Goal: Transaction & Acquisition: Purchase product/service

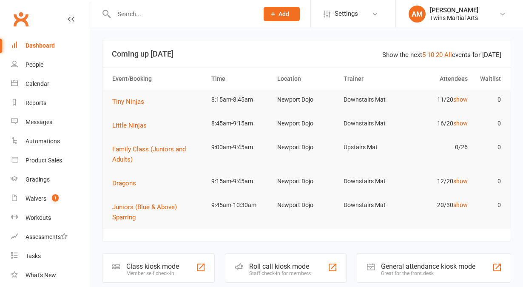
click at [155, 13] on input "text" at bounding box center [181, 14] width 141 height 12
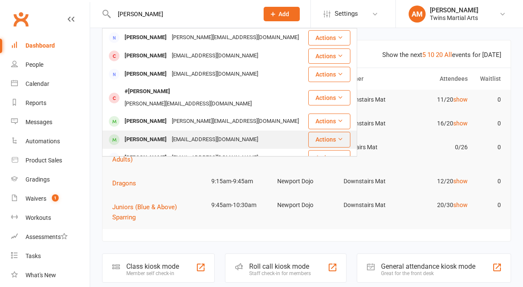
type input "liliana"
click at [152, 134] on div "Liliana Konieczny" at bounding box center [145, 140] width 47 height 12
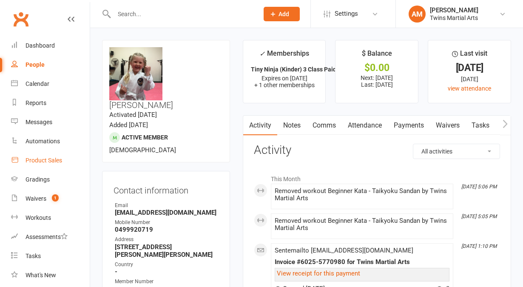
click at [43, 156] on link "Product Sales" at bounding box center [50, 160] width 79 height 19
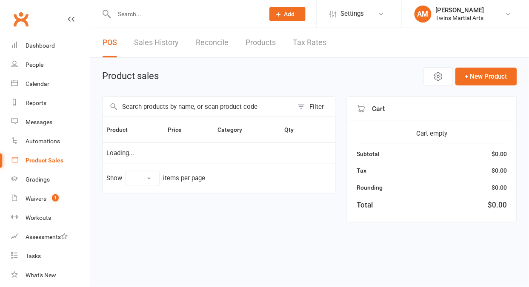
select select "10"
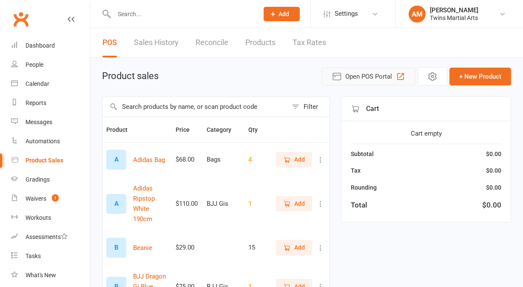
click at [363, 74] on span "Open POS Portal" at bounding box center [368, 76] width 47 height 10
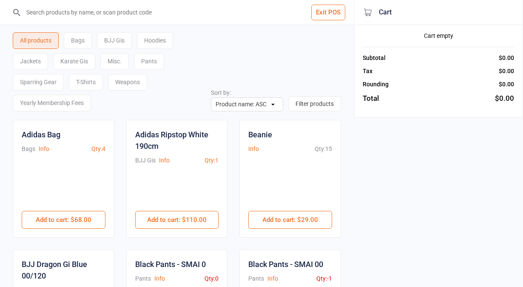
click at [84, 63] on div "Karate Gis" at bounding box center [74, 61] width 42 height 17
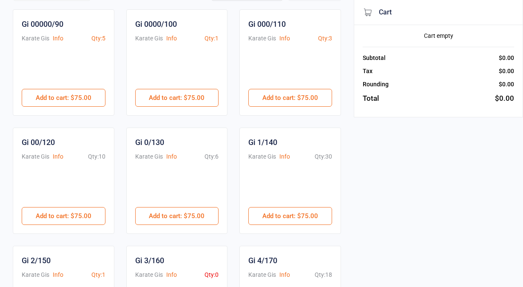
scroll to position [110, 0]
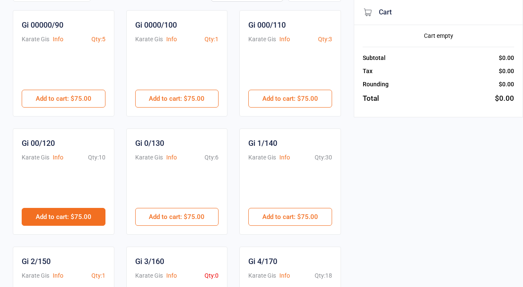
click at [76, 217] on button "Add to cart : $75.00" at bounding box center [64, 217] width 84 height 18
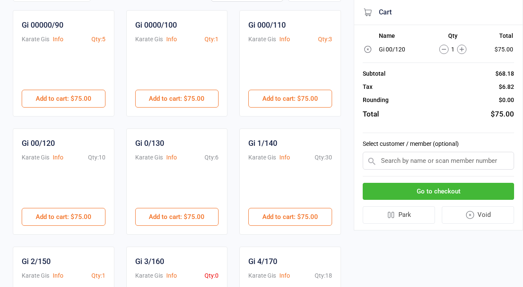
click at [401, 159] on input "text" at bounding box center [438, 161] width 151 height 18
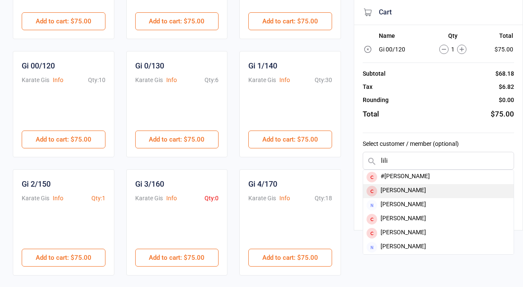
scroll to position [188, 0]
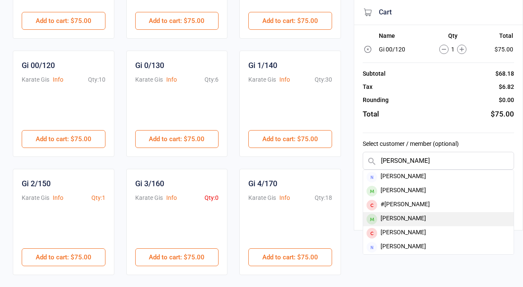
type input "liliana"
click at [408, 216] on div "Liliana Konieczny" at bounding box center [438, 219] width 151 height 14
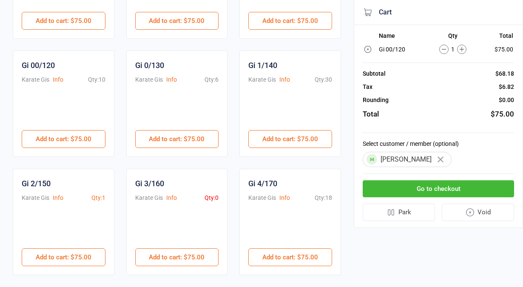
click at [440, 188] on button "Go to checkout" at bounding box center [438, 188] width 151 height 17
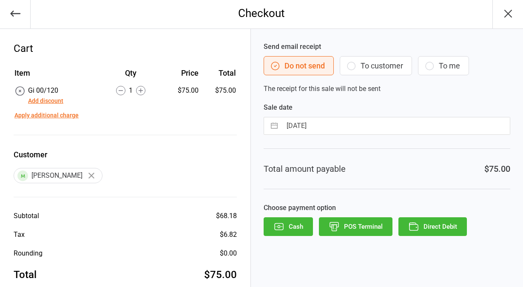
scroll to position [17, 0]
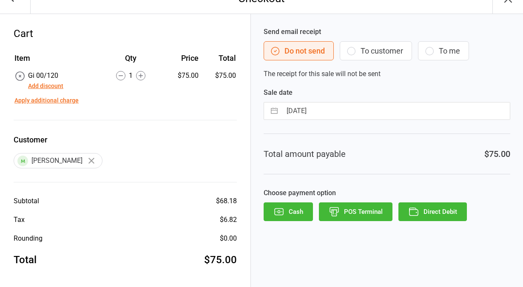
click at [55, 86] on button "Add discount" at bounding box center [45, 86] width 35 height 9
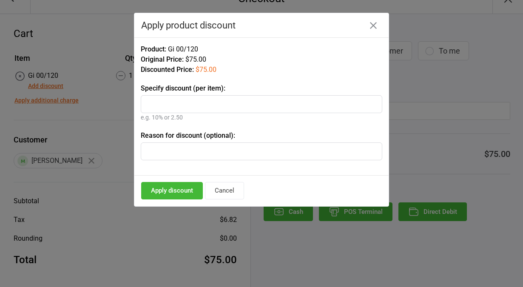
click at [179, 107] on input "text" at bounding box center [262, 104] width 242 height 18
type input "100%"
click at [186, 149] on input "text" at bounding box center [262, 151] width 242 height 18
type input "sign up"
click at [182, 190] on button "Apply discount" at bounding box center [172, 190] width 62 height 17
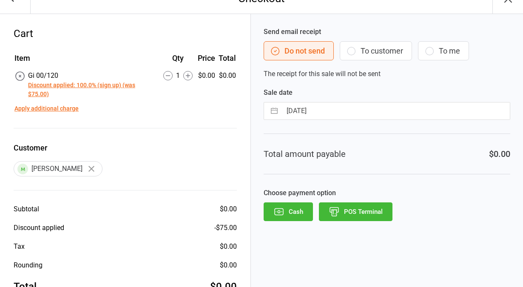
click at [355, 211] on button "POS Terminal" at bounding box center [356, 211] width 74 height 19
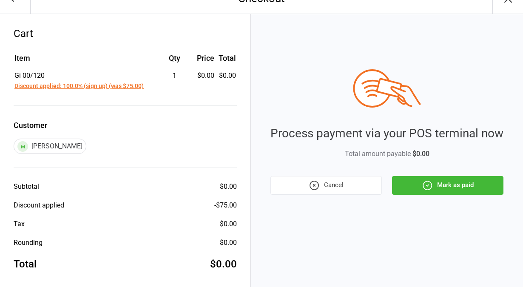
click at [435, 182] on button "Mark as paid" at bounding box center [447, 185] width 111 height 19
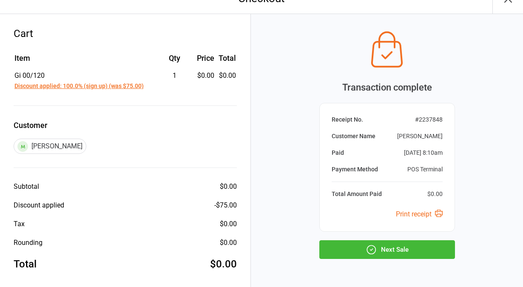
click at [384, 249] on button "Next Sale" at bounding box center [387, 249] width 136 height 19
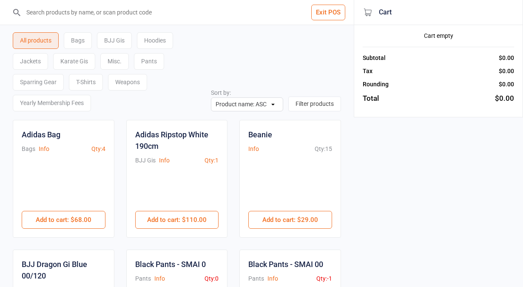
click at [333, 14] on button "Exit POS" at bounding box center [328, 13] width 34 height 16
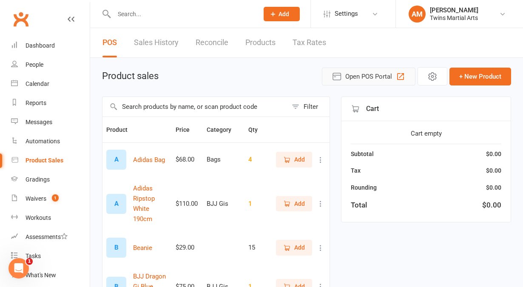
click at [371, 77] on span "Open POS Portal" at bounding box center [368, 76] width 47 height 10
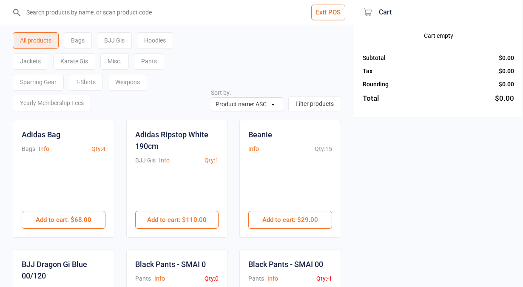
click at [73, 17] on input "search" at bounding box center [182, 12] width 320 height 25
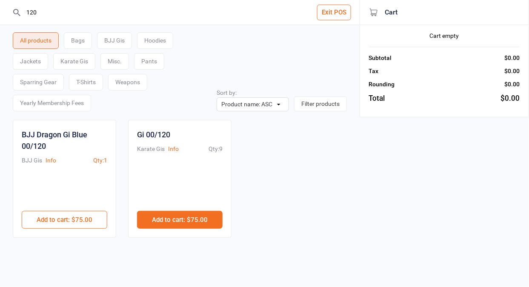
type input "120"
click at [190, 219] on button "Add to cart : $75.00" at bounding box center [179, 220] width 85 height 18
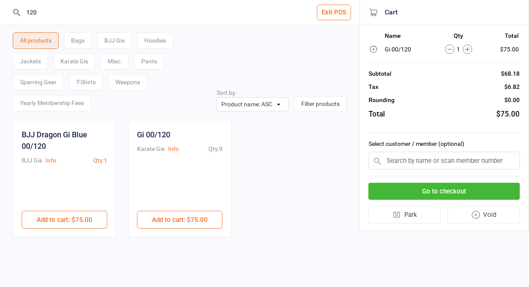
click at [436, 159] on input "text" at bounding box center [443, 161] width 151 height 18
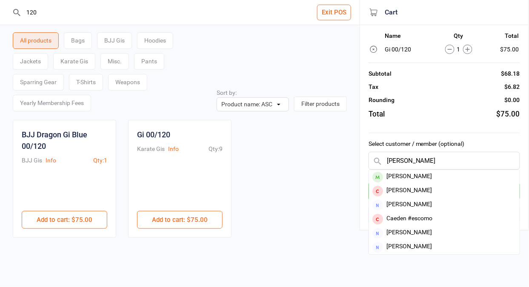
type input "estelle"
click at [464, 174] on div "[PERSON_NAME]" at bounding box center [444, 177] width 151 height 14
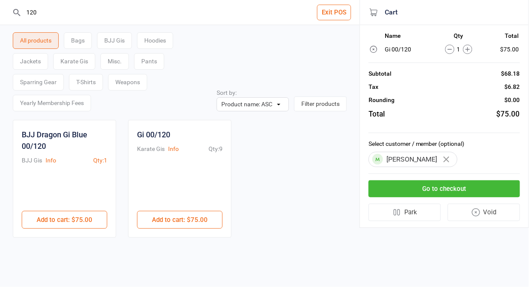
click at [421, 188] on button "Go to checkout" at bounding box center [443, 188] width 151 height 17
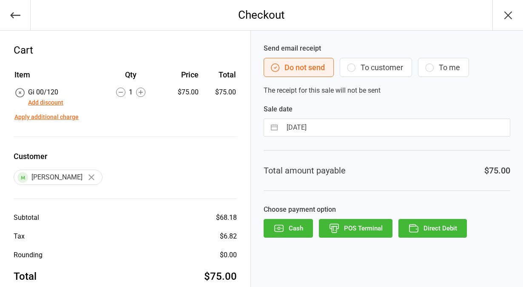
click at [49, 104] on button "Add discount" at bounding box center [45, 102] width 35 height 9
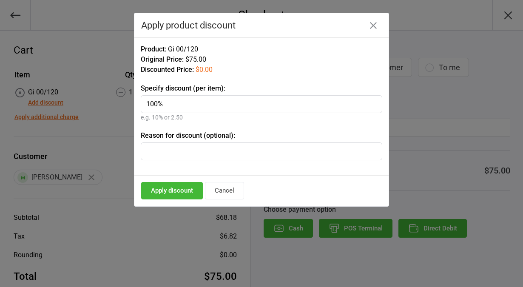
type input "100%"
click at [175, 190] on button "Apply discount" at bounding box center [172, 190] width 62 height 17
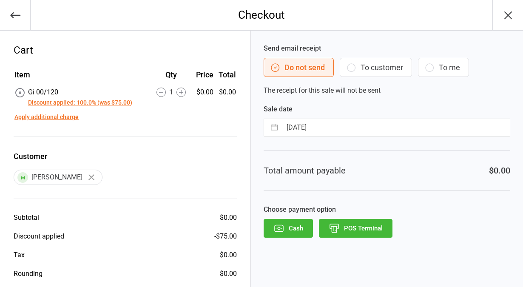
click at [354, 219] on button "POS Terminal" at bounding box center [356, 228] width 74 height 19
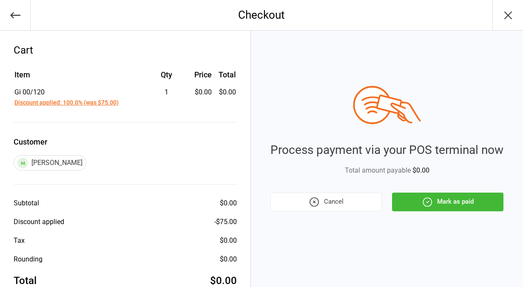
click at [448, 199] on button "Mark as paid" at bounding box center [447, 202] width 111 height 19
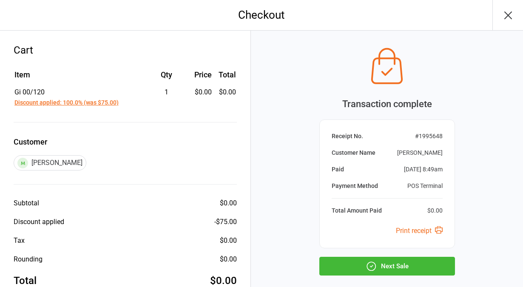
click at [380, 270] on button "Next Sale" at bounding box center [387, 266] width 136 height 19
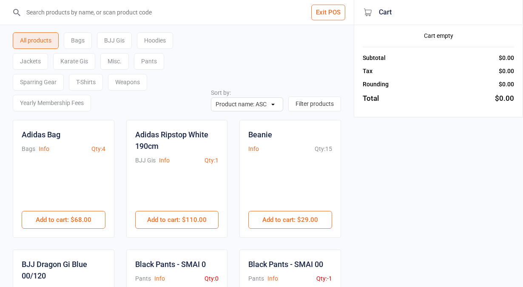
click at [113, 6] on input "search" at bounding box center [182, 12] width 320 height 25
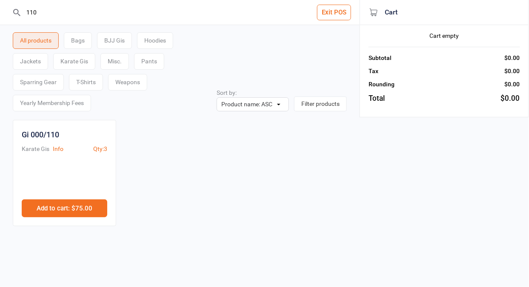
type input "110"
click at [56, 209] on button "Add to cart : $75.00" at bounding box center [64, 208] width 85 height 18
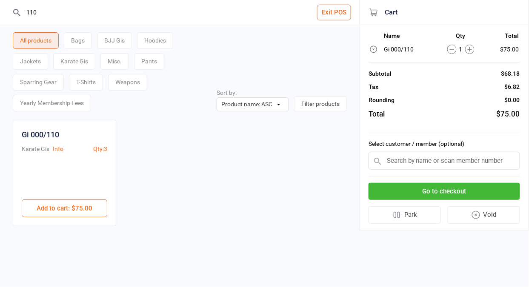
click at [464, 166] on input "text" at bounding box center [443, 161] width 151 height 18
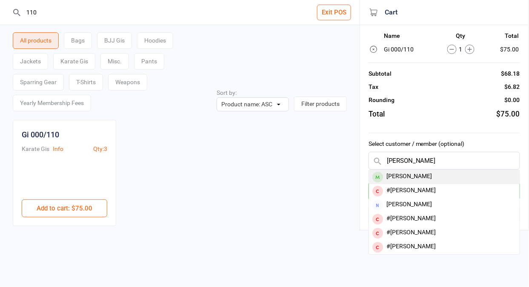
type input "leo pe"
click at [395, 182] on div "[PERSON_NAME]" at bounding box center [444, 177] width 151 height 14
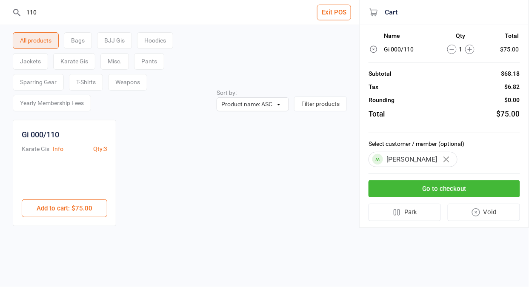
click at [429, 186] on button "Go to checkout" at bounding box center [443, 188] width 151 height 17
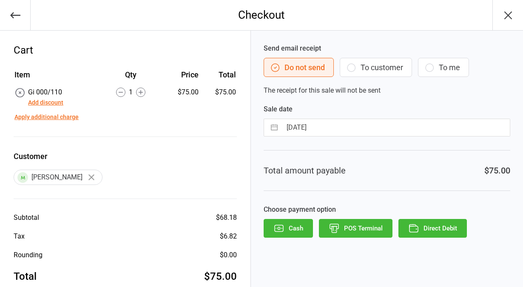
click at [32, 104] on button "Add discount" at bounding box center [45, 102] width 35 height 9
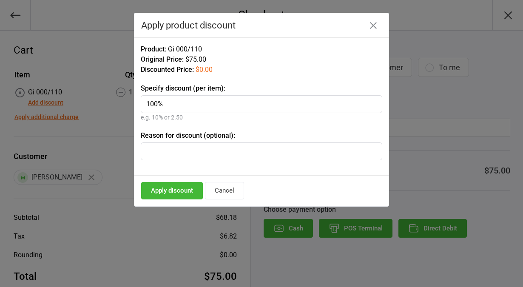
type input "100%"
click at [169, 190] on button "Apply discount" at bounding box center [172, 190] width 62 height 17
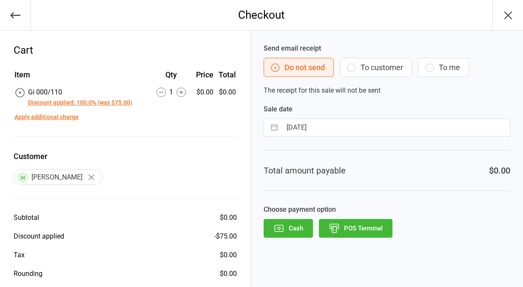
click at [367, 230] on button "POS Terminal" at bounding box center [356, 228] width 74 height 19
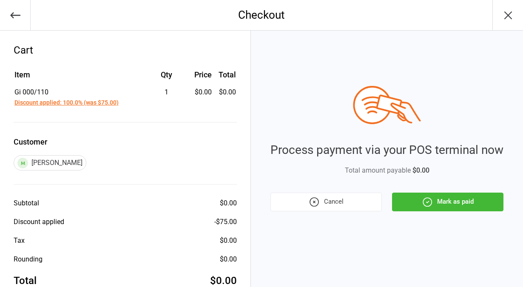
click at [449, 204] on button "Mark as paid" at bounding box center [447, 202] width 111 height 19
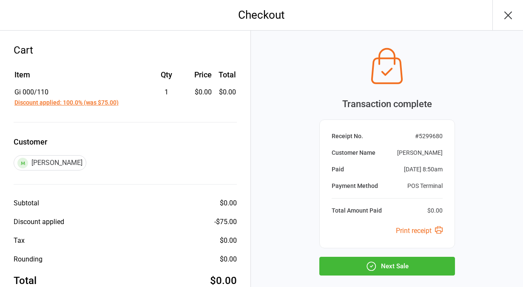
click at [512, 15] on icon "button" at bounding box center [508, 16] width 14 height 14
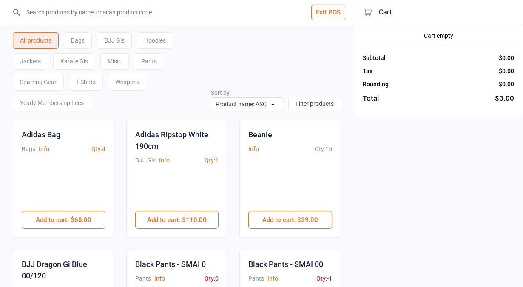
click at [326, 12] on button "Exit POS" at bounding box center [328, 13] width 34 height 16
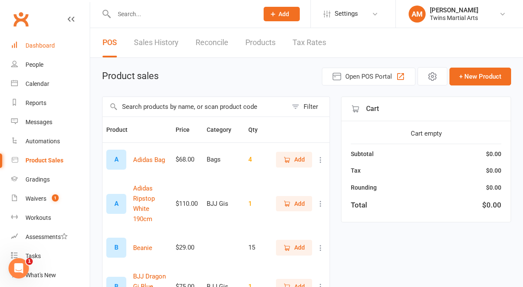
click at [31, 42] on link "Dashboard" at bounding box center [50, 45] width 79 height 19
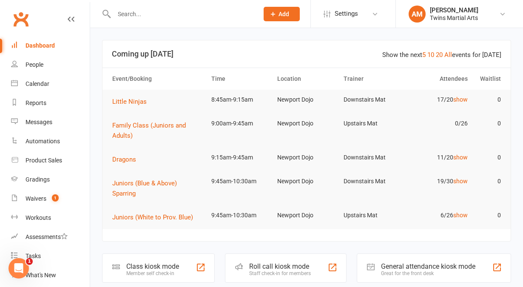
click at [277, 260] on div "Roll call kiosk mode Staff check-in for members" at bounding box center [286, 267] width 122 height 29
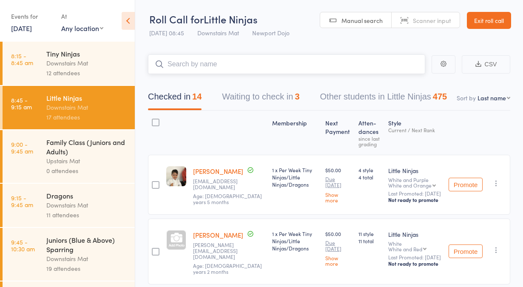
click at [254, 109] on button "Waiting to check in 3" at bounding box center [260, 99] width 77 height 23
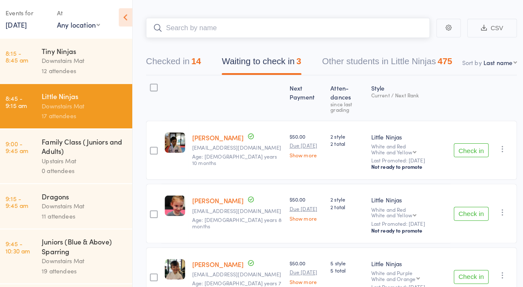
scroll to position [33, 0]
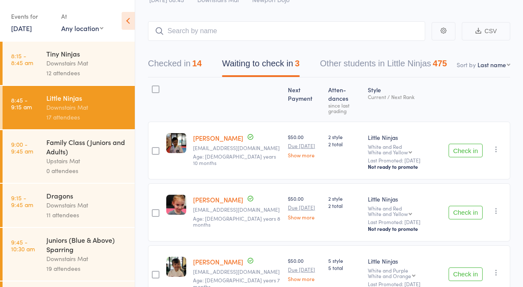
click at [79, 151] on div "Family Class (Juniors and Adults)" at bounding box center [86, 146] width 81 height 19
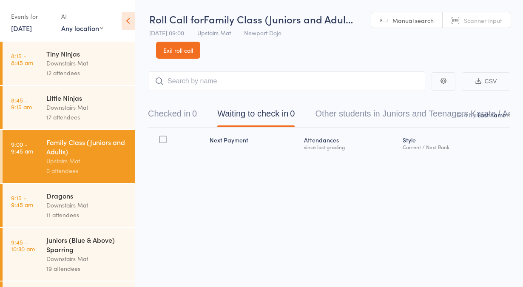
click at [77, 101] on div "Little Ninjas" at bounding box center [86, 97] width 81 height 9
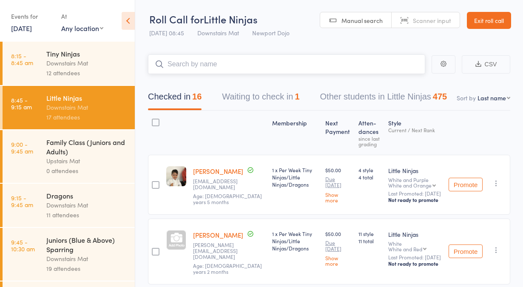
click at [257, 102] on button "Waiting to check in 1" at bounding box center [260, 99] width 77 height 23
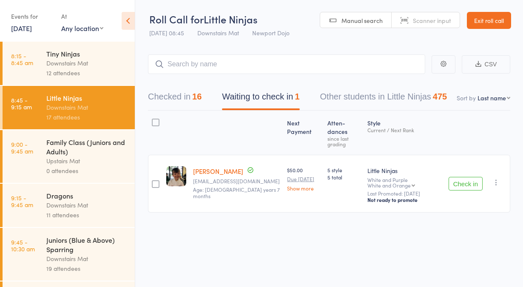
click at [36, 163] on link "9:00 - 9:45 am Family Class (Juniors and Adults) Upstairs Mat 0 attendees" at bounding box center [69, 156] width 132 height 53
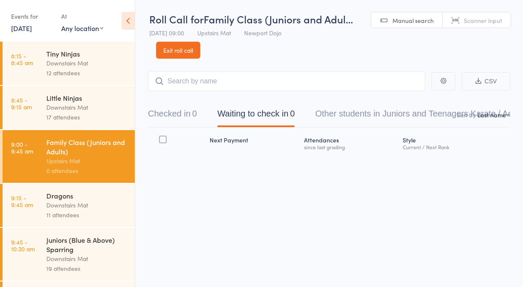
click at [447, 187] on div "Next Payment Atten­dances since last grading Style Current / Next Rank" at bounding box center [329, 160] width 362 height 64
